Goal: Task Accomplishment & Management: Use online tool/utility

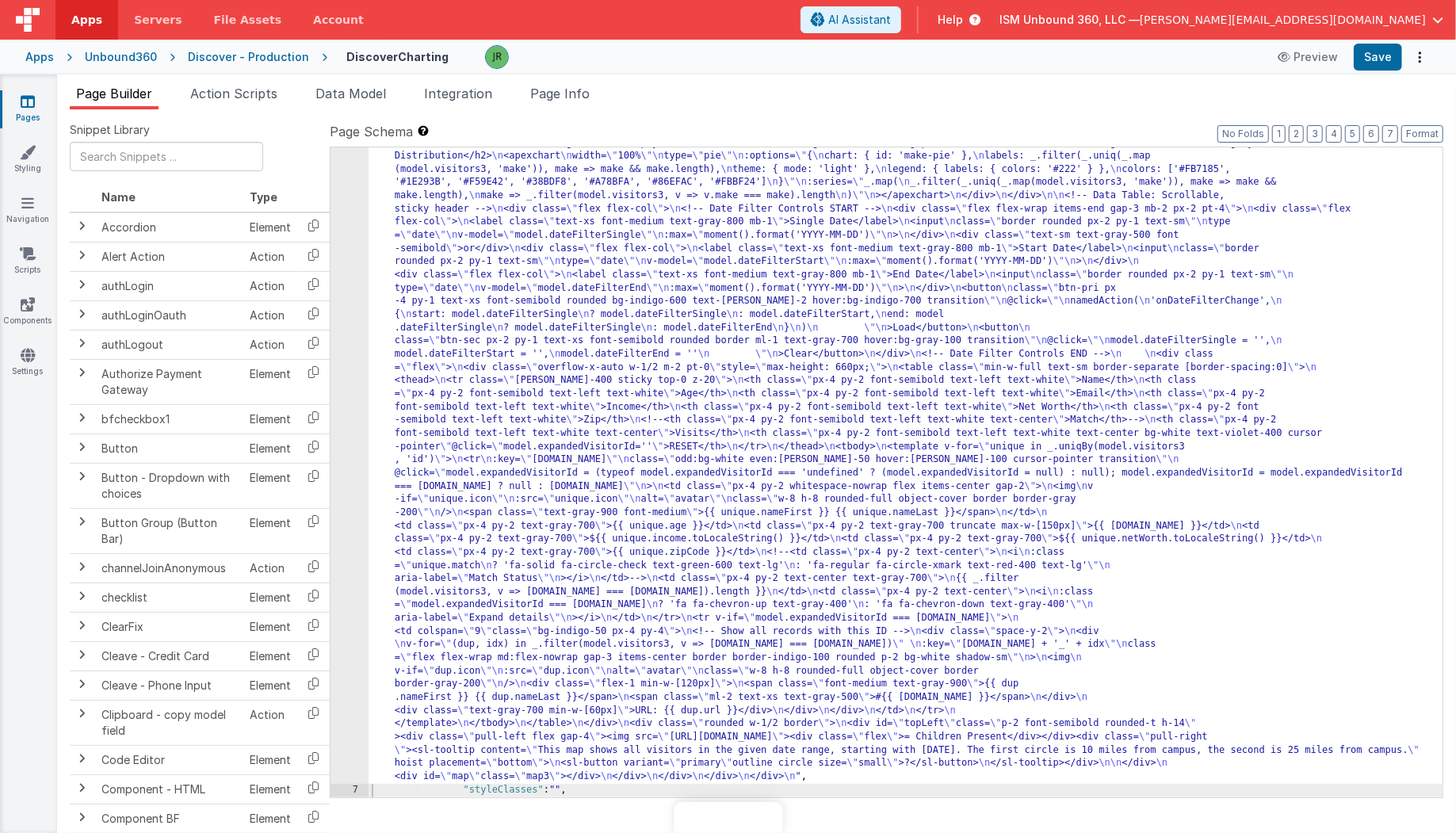
click at [479, 335] on div ""html" : "<!-- \n Added: Date/date-range filter controls above data table. \n -…" at bounding box center [906, 680] width 1075 height 1535
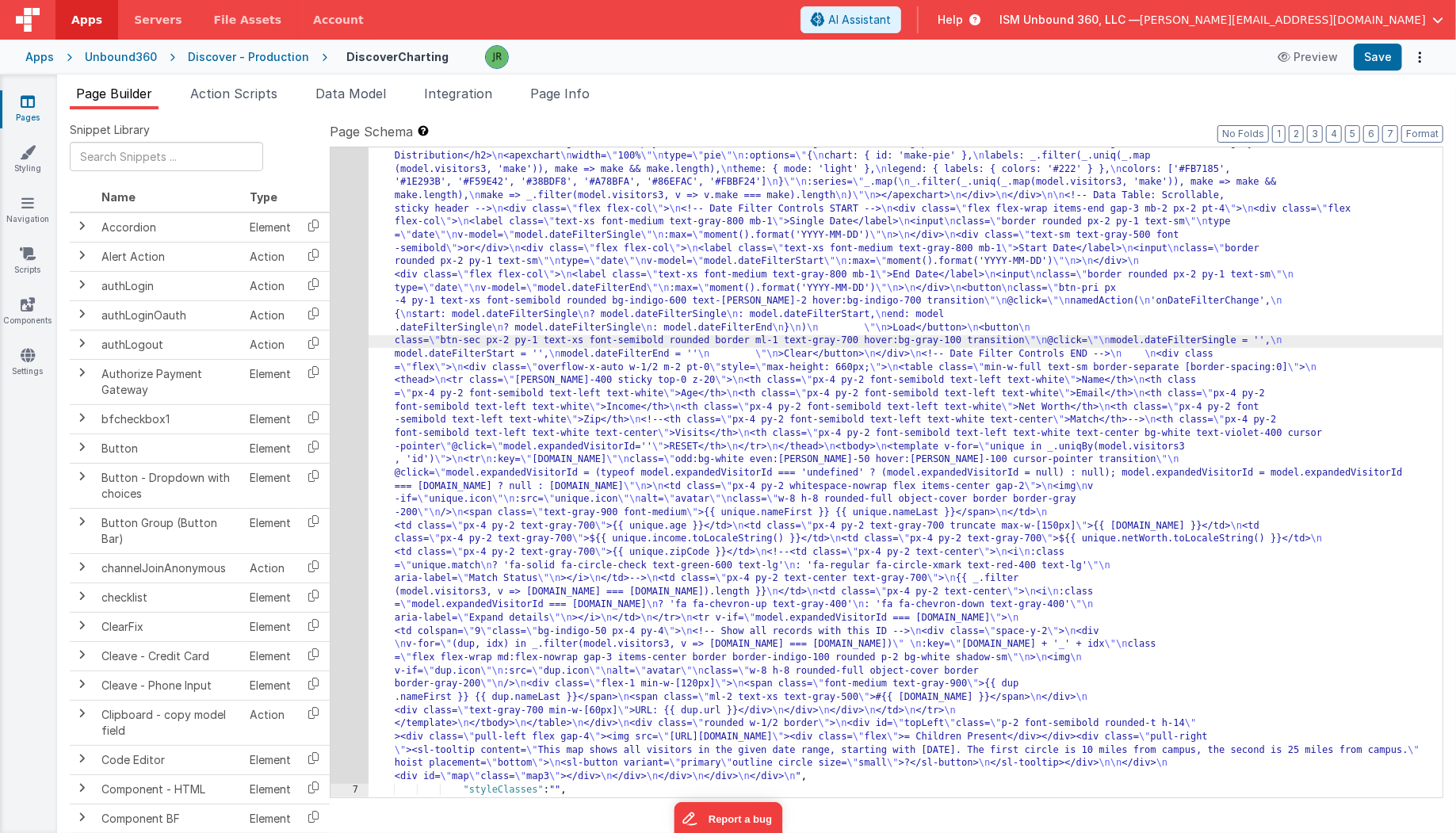
click at [351, 290] on div "6" at bounding box center [350, 348] width 38 height 872
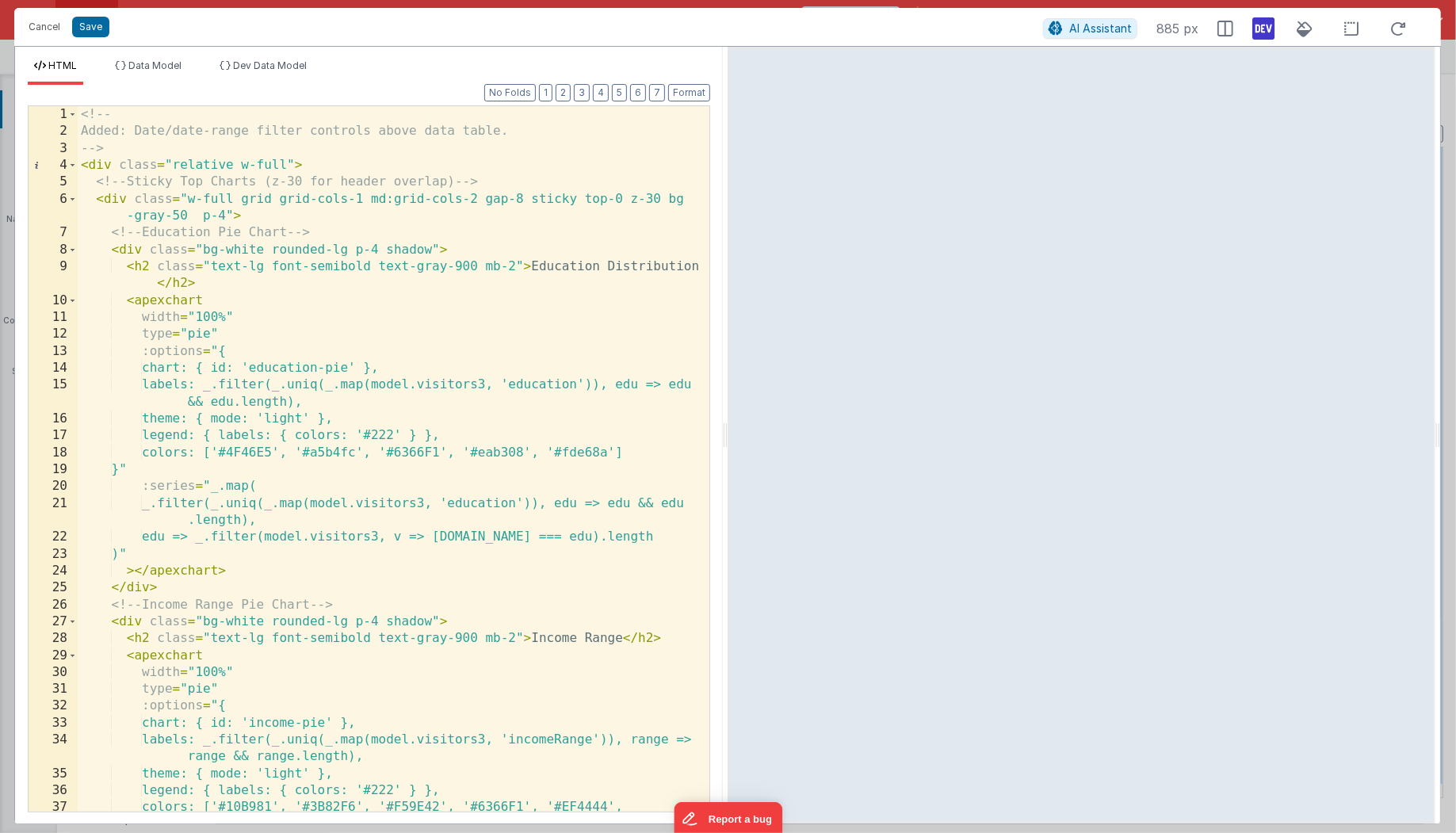
click at [495, 424] on div "<!-- Added: Date/date-range filter controls above data table. --> < div class =…" at bounding box center [394, 484] width 633 height 757
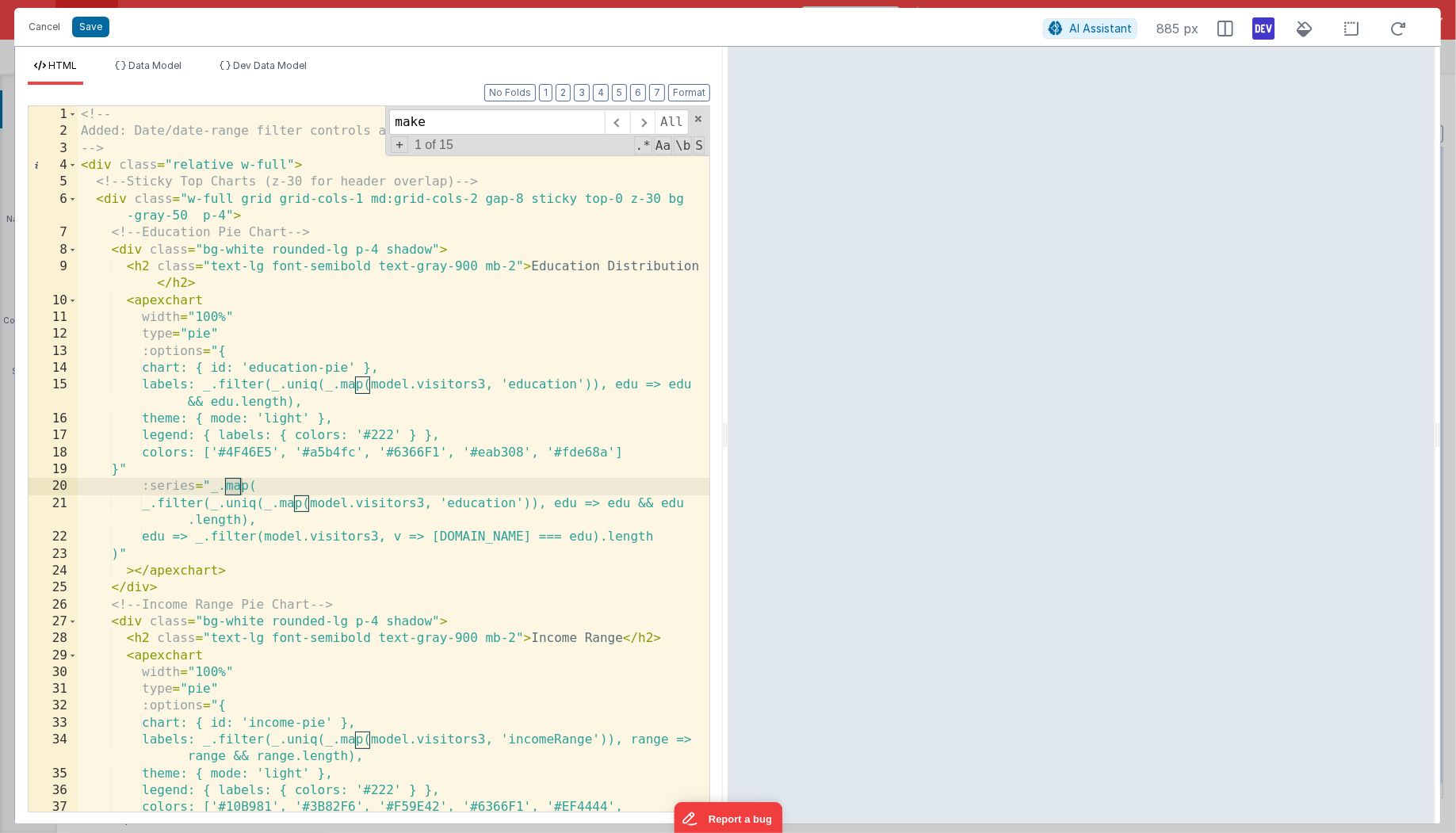
scroll to position [1168, 0]
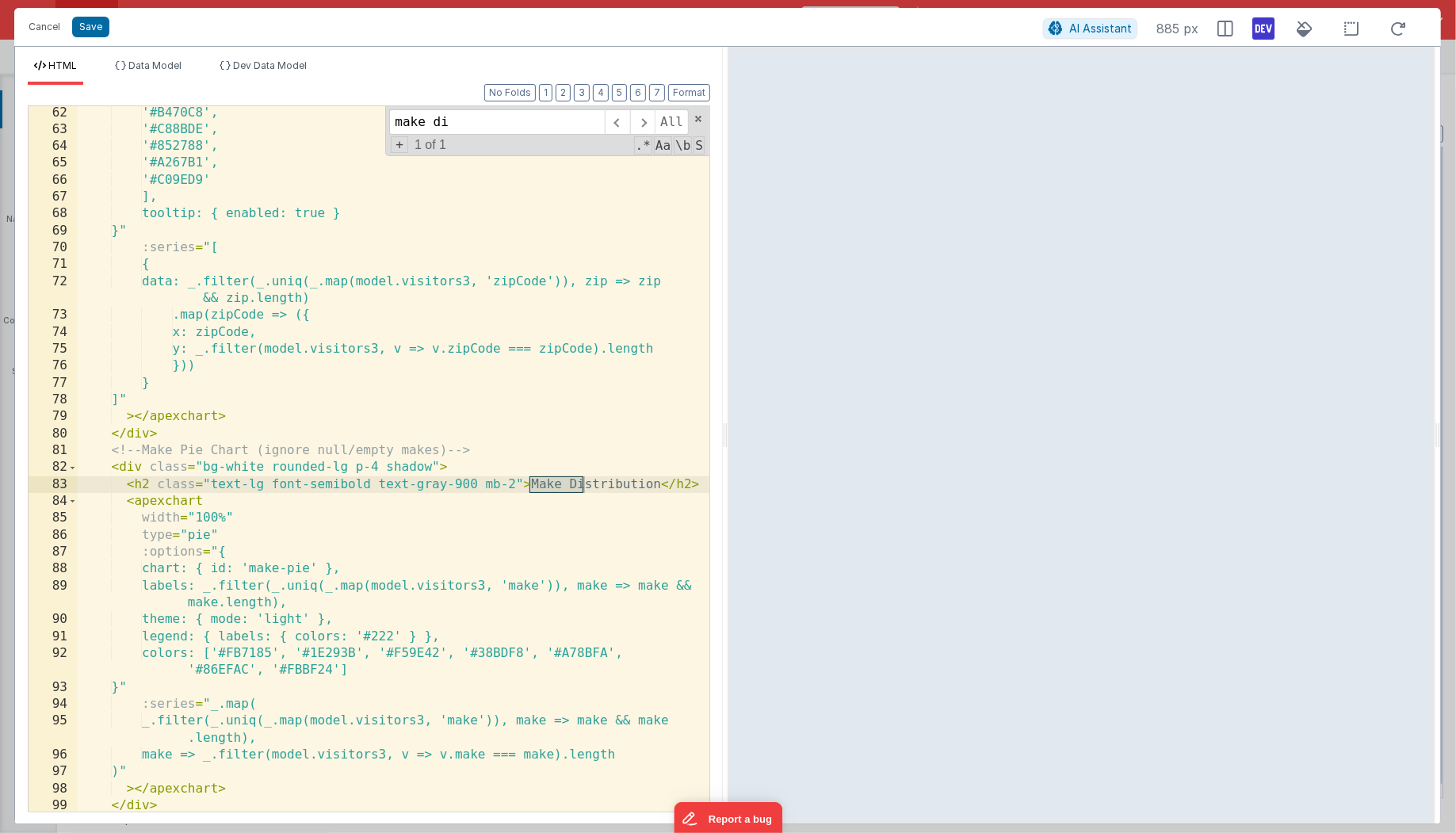
type input "make di"
click at [530, 486] on div "'#B470C8', '#C88BDE', '#852788', '#A267B1', '#C09ED9' ], tooltip: { enabled: tr…" at bounding box center [394, 475] width 633 height 741
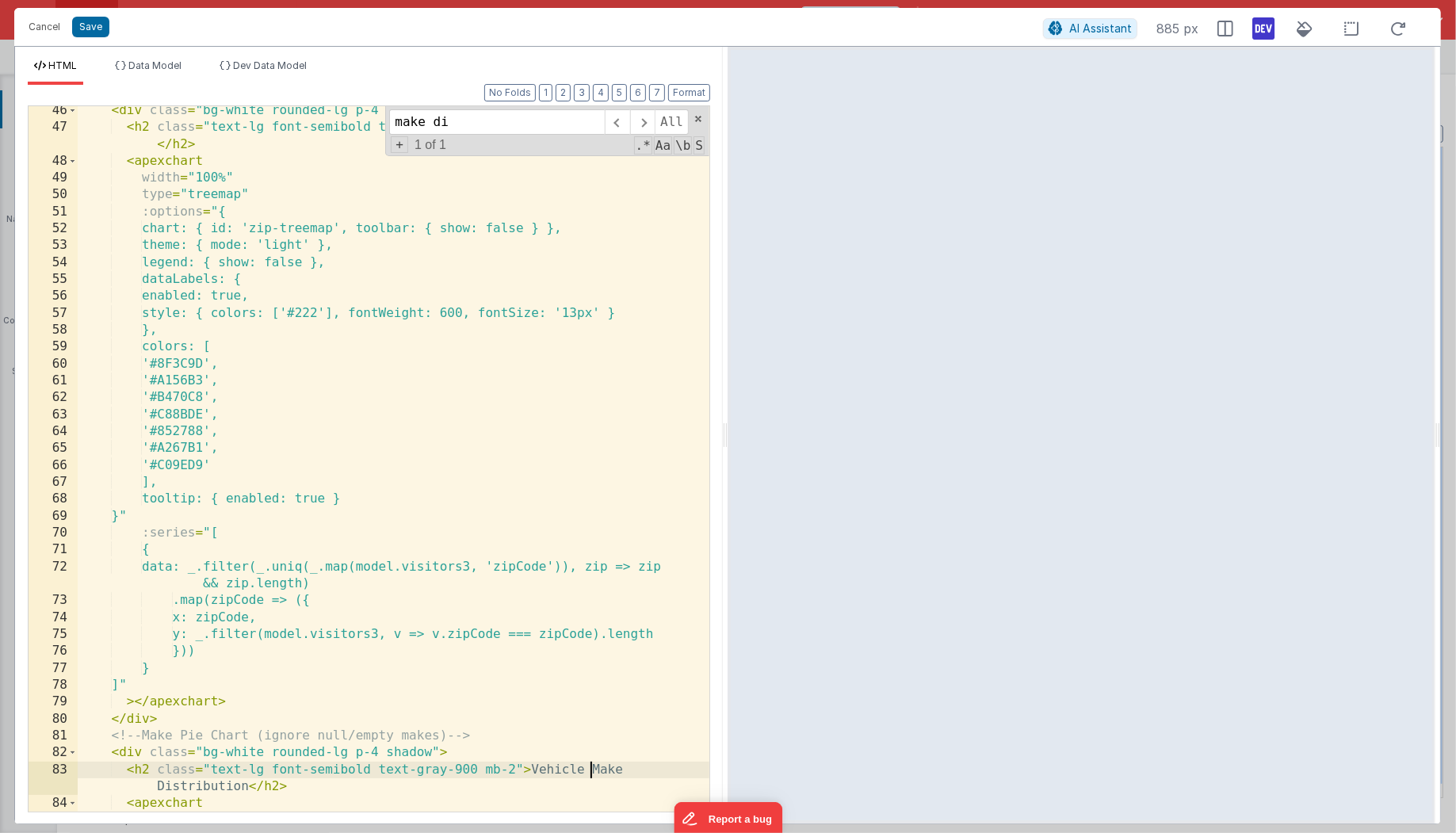
scroll to position [0, 0]
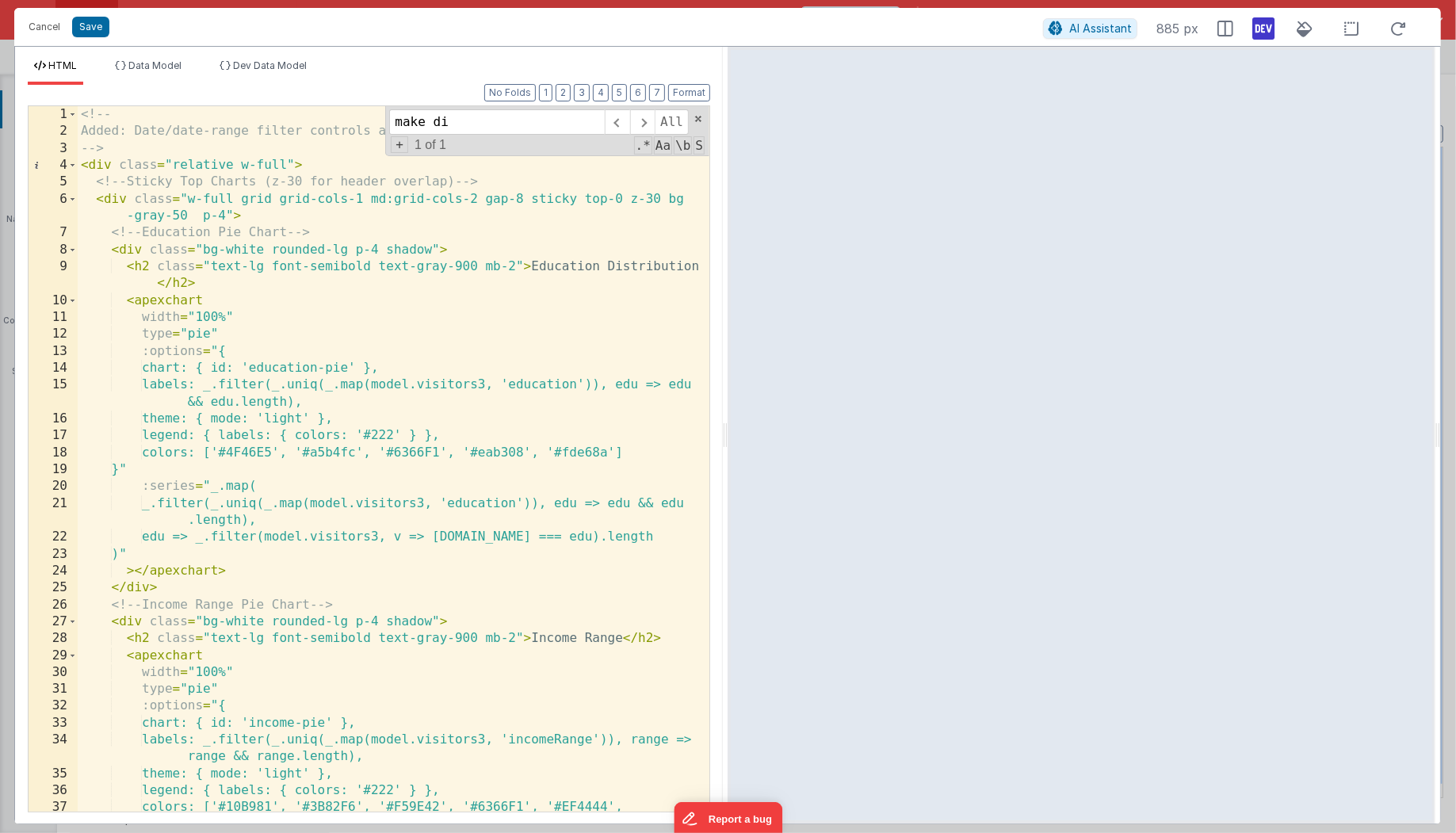
click at [429, 252] on div "<!-- Added: Date/date-range filter controls above data table. --> < div class =…" at bounding box center [394, 484] width 633 height 757
drag, startPoint x: 553, startPoint y: 250, endPoint x: 491, endPoint y: 248, distance: 62.0
click at [491, 248] on div "<!-- Added: Date/date-range filter controls above data table. --> < div class =…" at bounding box center [394, 484] width 633 height 757
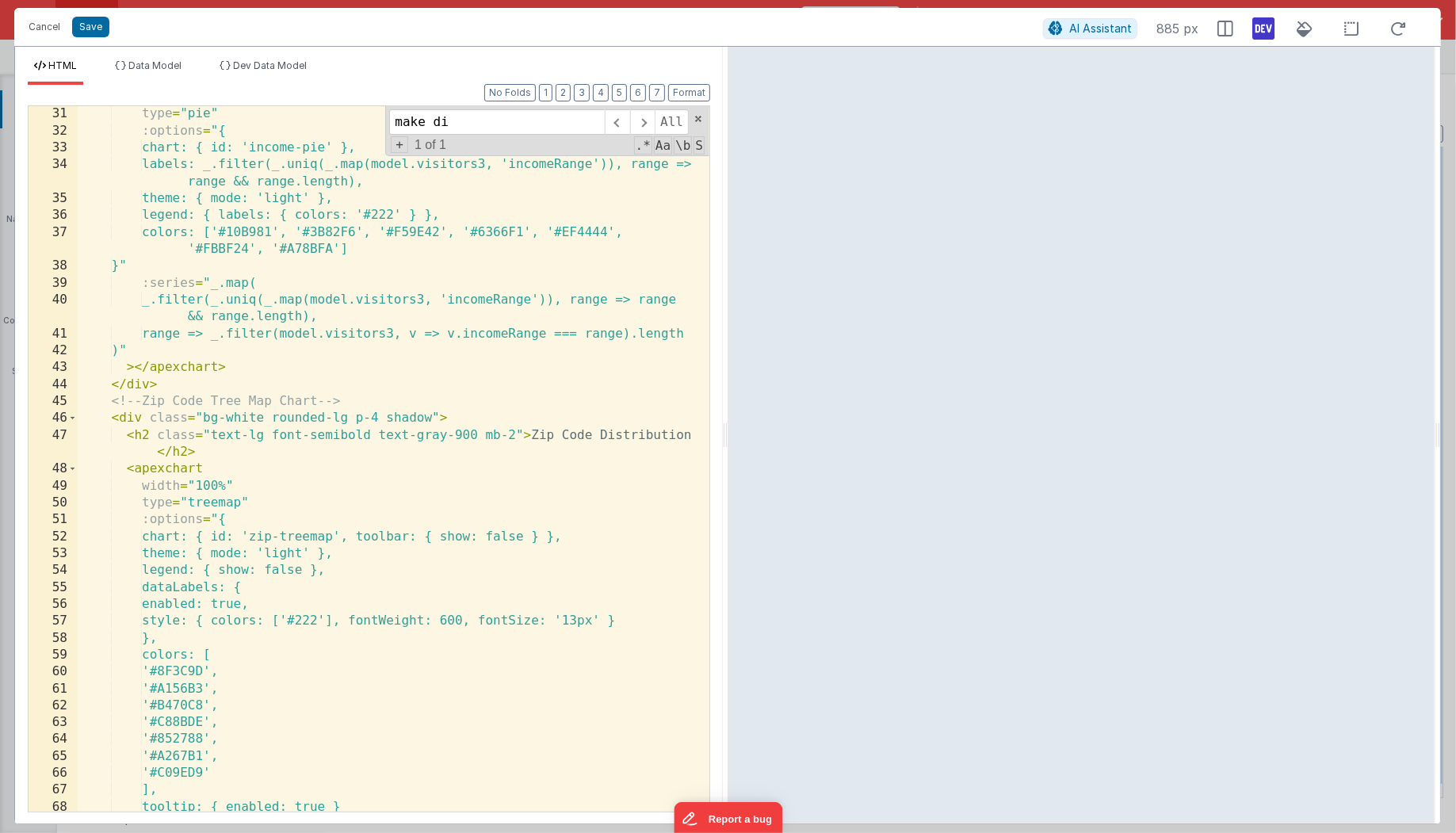
scroll to position [595, 0]
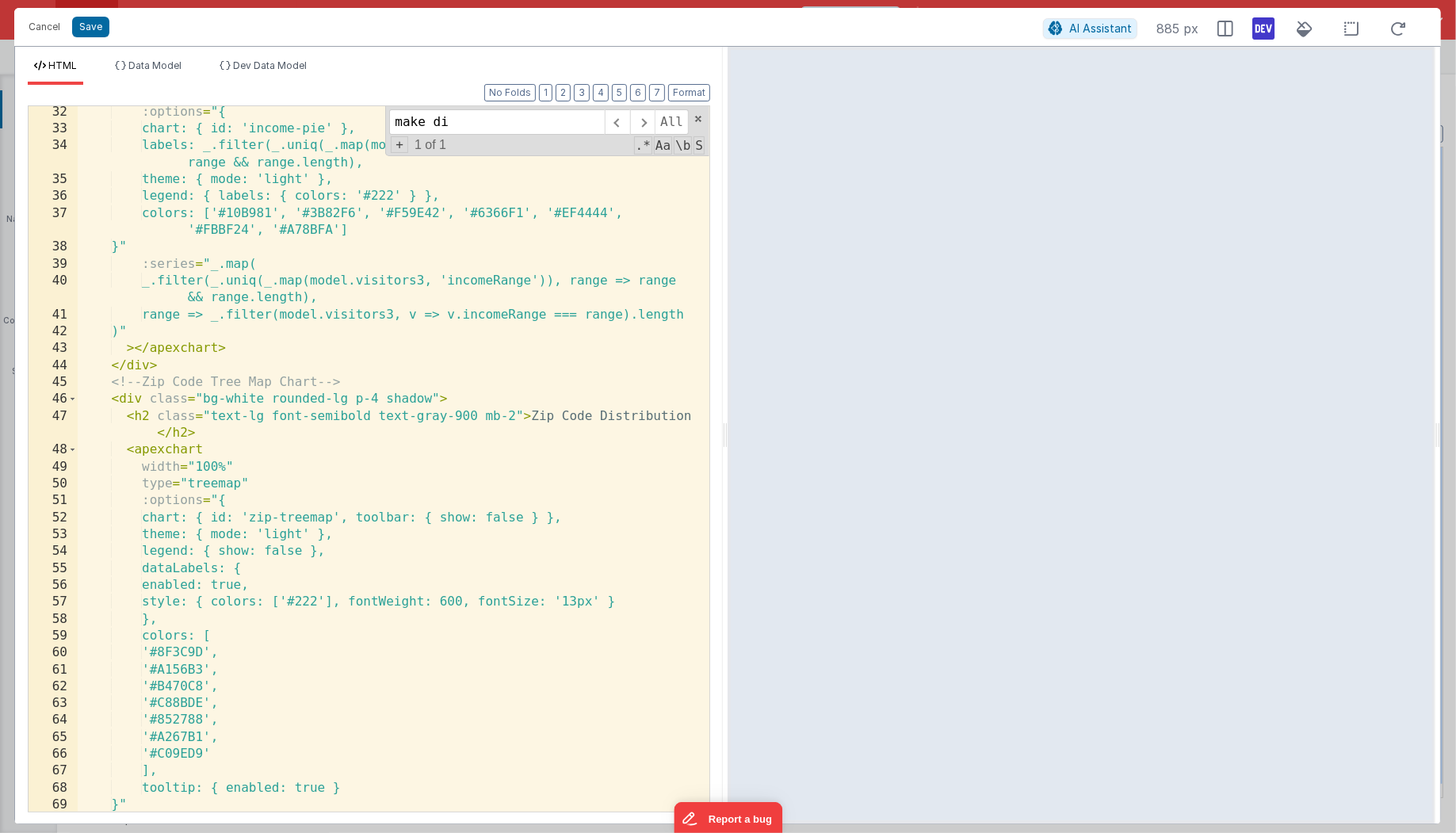
click at [206, 650] on div ":options = "{ chart: { id: 'income-pie' }, labels: _.filter(_.uniq(_.map(model.…" at bounding box center [394, 474] width 633 height 741
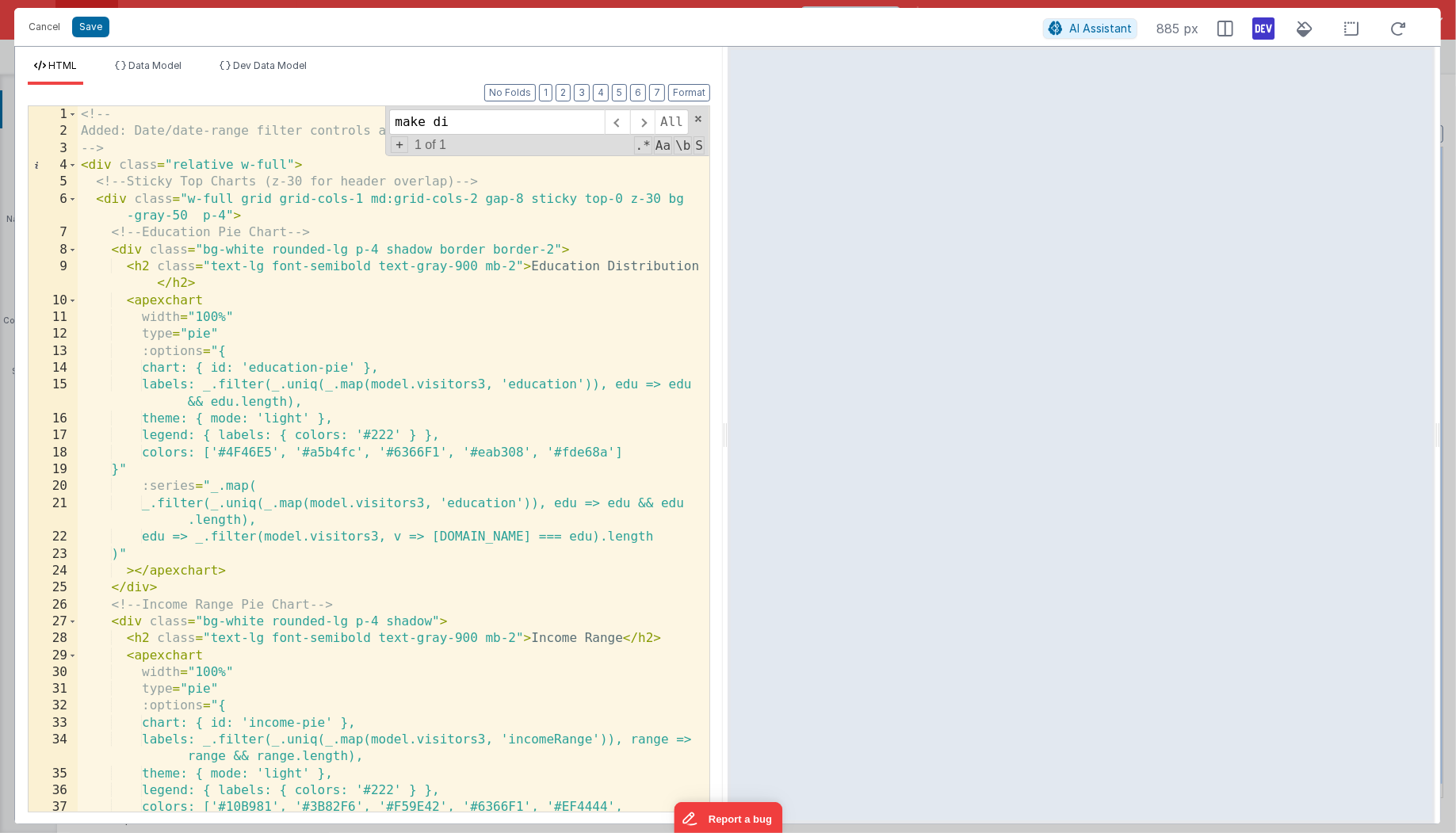
scroll to position [0, 0]
click at [537, 251] on div "<!-- Added: Date/date-range filter controls above data table. --> < div class =…" at bounding box center [394, 484] width 633 height 757
paste textarea
